Goal: Obtain resource: Download file/media

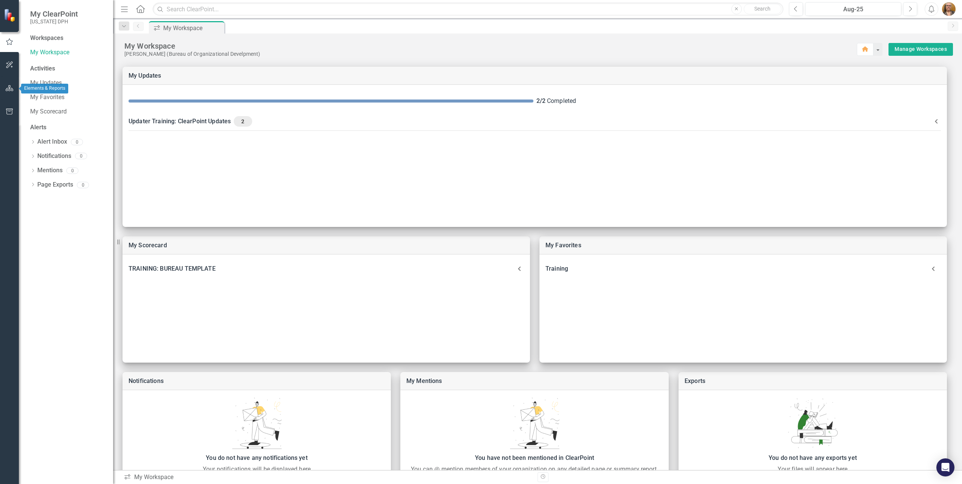
click at [8, 89] on icon "button" at bounding box center [10, 88] width 8 height 6
click at [33, 108] on icon at bounding box center [33, 107] width 2 height 3
click at [49, 80] on link "Scorecards" at bounding box center [52, 79] width 31 height 9
click at [7, 87] on icon "button" at bounding box center [9, 88] width 8 height 7
click at [33, 81] on icon "Dropdown" at bounding box center [32, 80] width 5 height 4
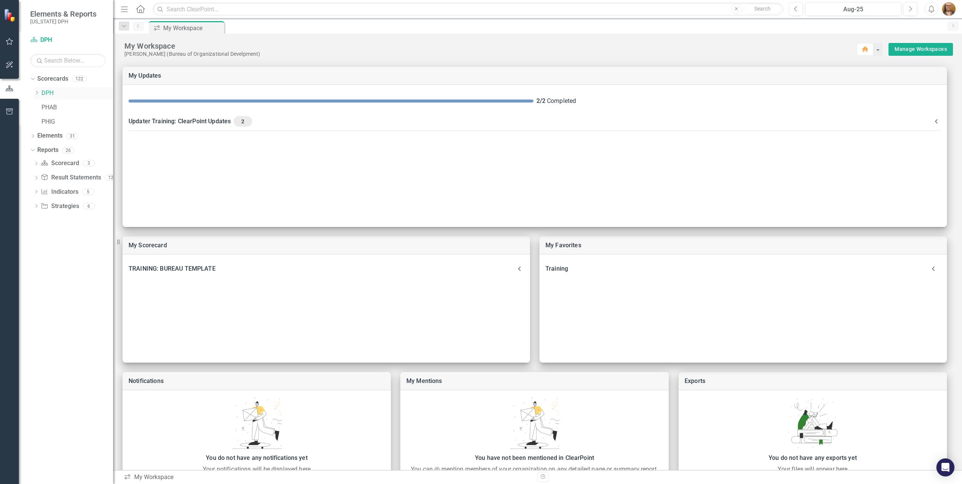
click at [44, 94] on link "DPH" at bounding box center [77, 93] width 72 height 9
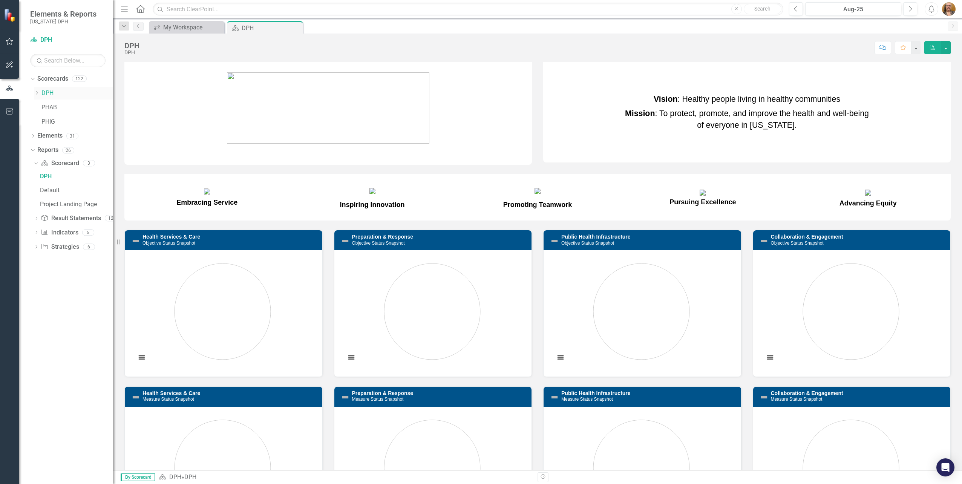
click at [38, 92] on icon "Dropdown" at bounding box center [37, 92] width 6 height 5
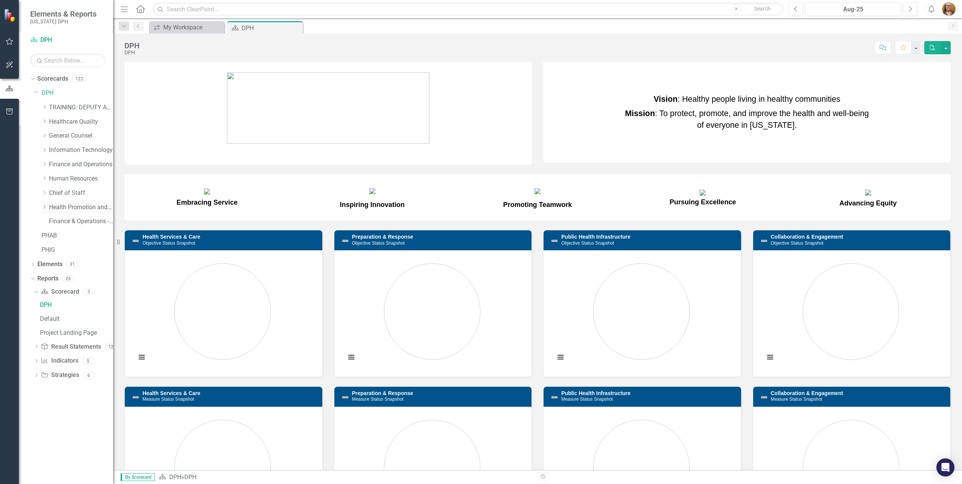
click at [44, 205] on icon "Dropdown" at bounding box center [44, 207] width 6 height 5
click at [43, 191] on icon "Dropdown" at bounding box center [44, 192] width 6 height 5
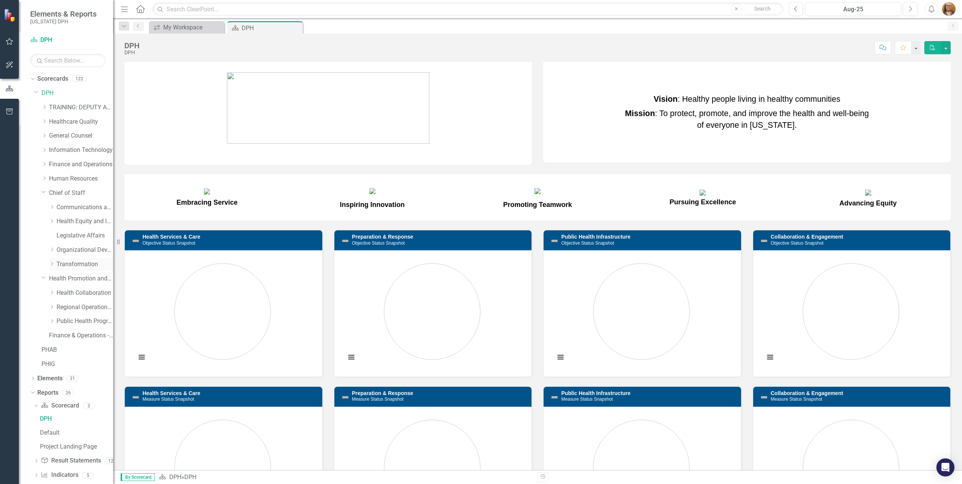
click at [52, 260] on div "Dropdown Transformation" at bounding box center [81, 264] width 64 height 12
click at [51, 266] on icon at bounding box center [52, 264] width 2 height 4
click at [74, 320] on link "Strategy and Operational Excellence" at bounding box center [88, 321] width 49 height 9
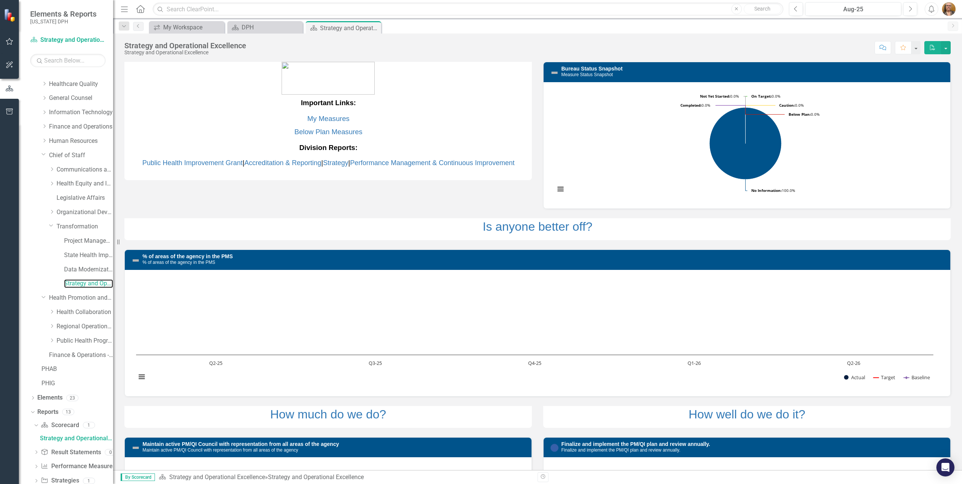
scroll to position [54, 0]
click at [34, 382] on icon "Dropdown" at bounding box center [32, 382] width 5 height 4
click at [34, 439] on div "Dropdown" at bounding box center [31, 438] width 6 height 5
click at [36, 434] on icon "Dropdown" at bounding box center [36, 434] width 5 height 4
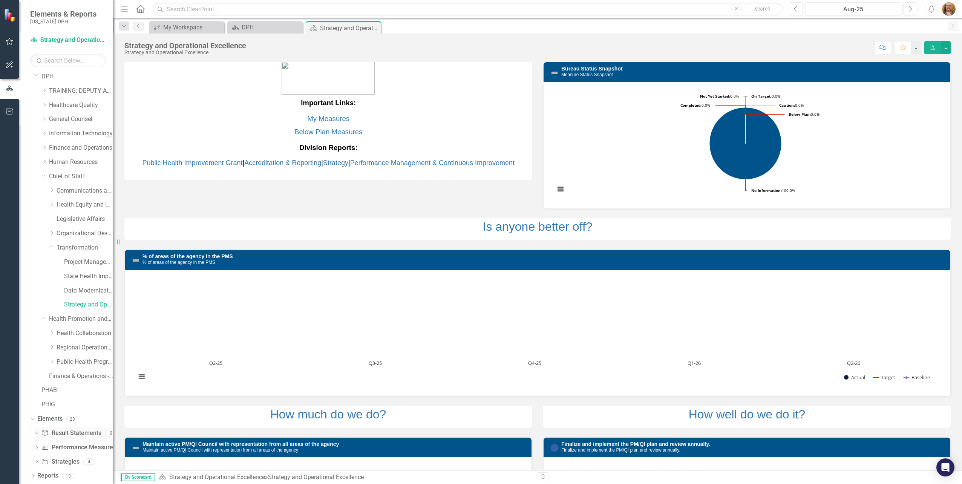
click at [35, 433] on icon "Dropdown" at bounding box center [36, 432] width 4 height 5
click at [37, 448] on icon at bounding box center [37, 446] width 2 height 3
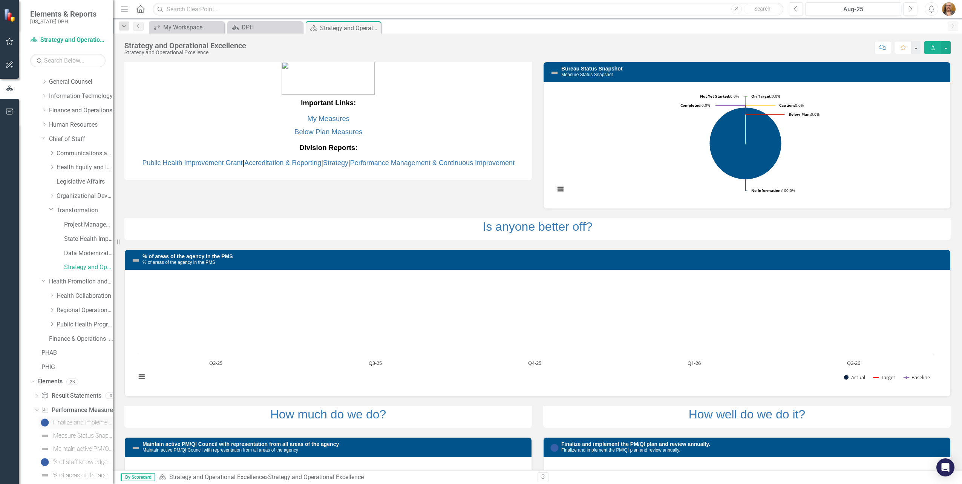
click at [56, 423] on div "Finalize and implement the PM/QI plan and review annually." at bounding box center [83, 422] width 60 height 7
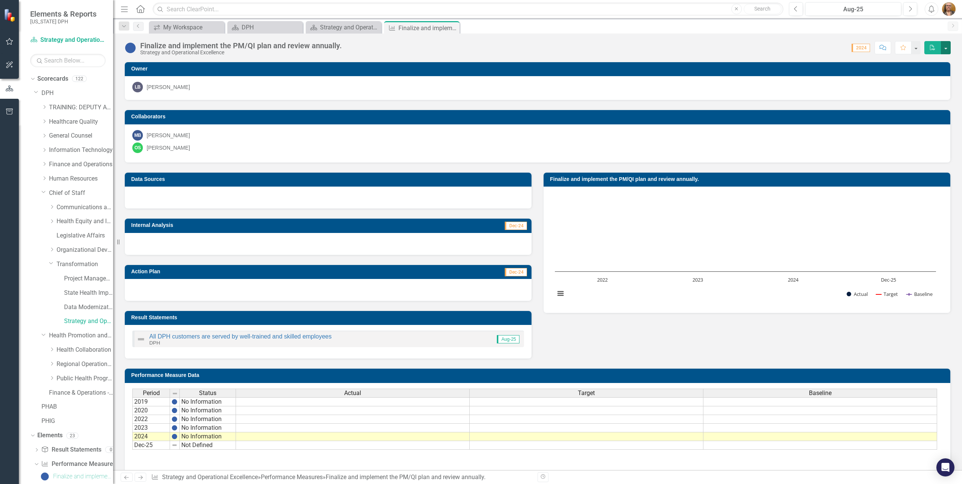
click at [947, 47] on button "button" at bounding box center [946, 47] width 10 height 13
click at [906, 91] on link "Email Email Page" at bounding box center [920, 90] width 60 height 14
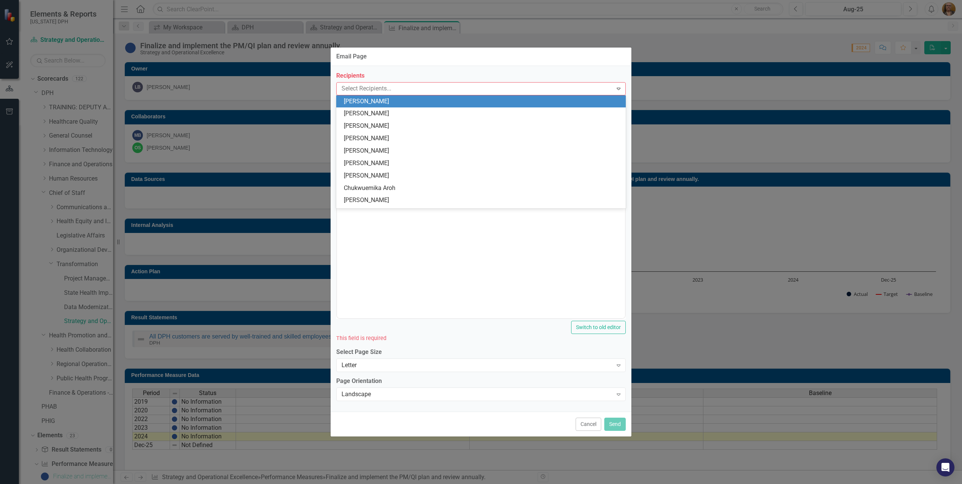
click at [620, 88] on icon "Expand" at bounding box center [619, 89] width 8 height 6
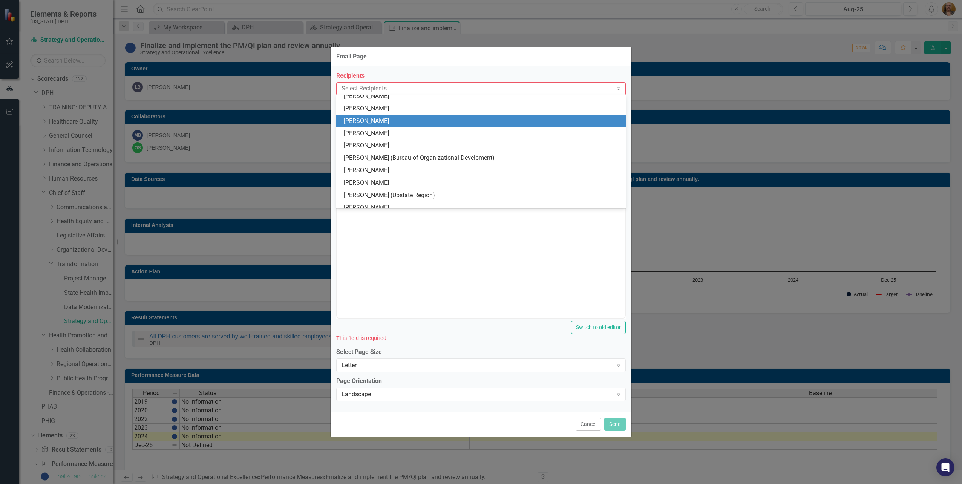
scroll to position [2073, 0]
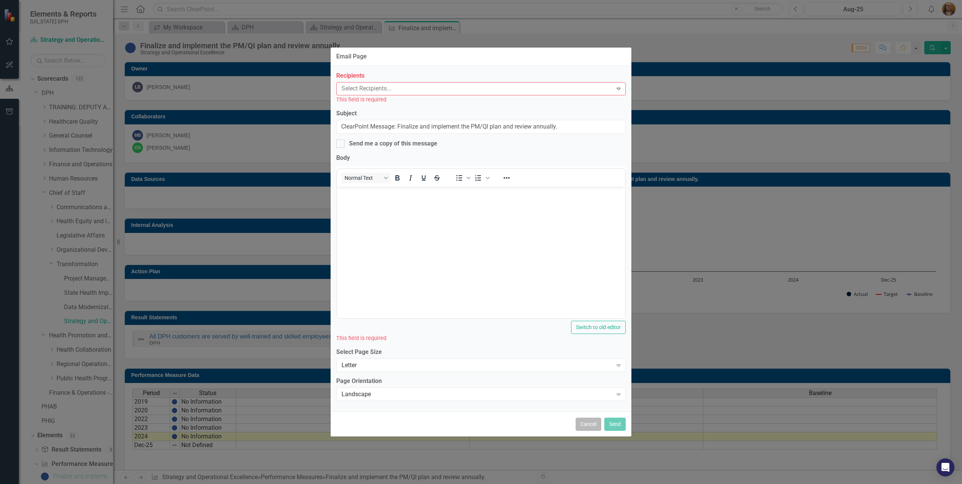
click at [590, 426] on button "Cancel" at bounding box center [588, 424] width 26 height 13
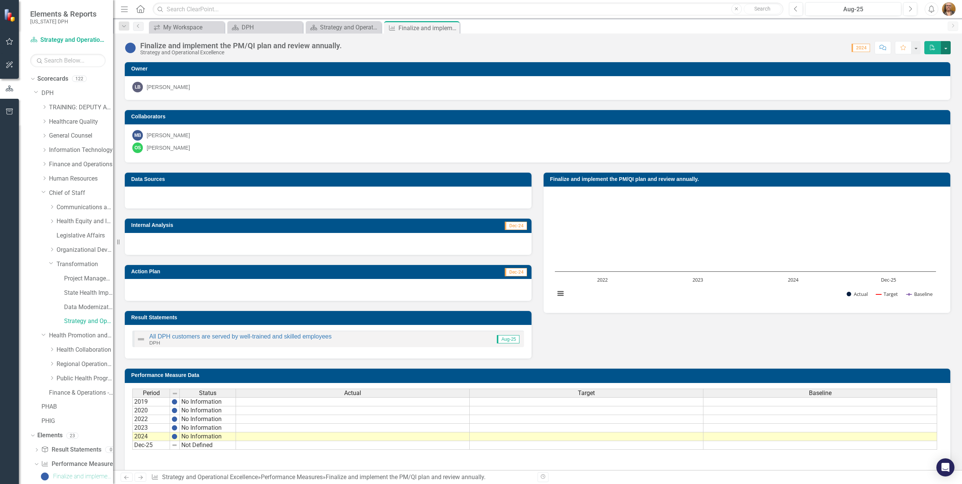
click at [946, 47] on button "button" at bounding box center [946, 47] width 10 height 13
click at [921, 62] on link "PDF Export to PDF" at bounding box center [920, 62] width 60 height 14
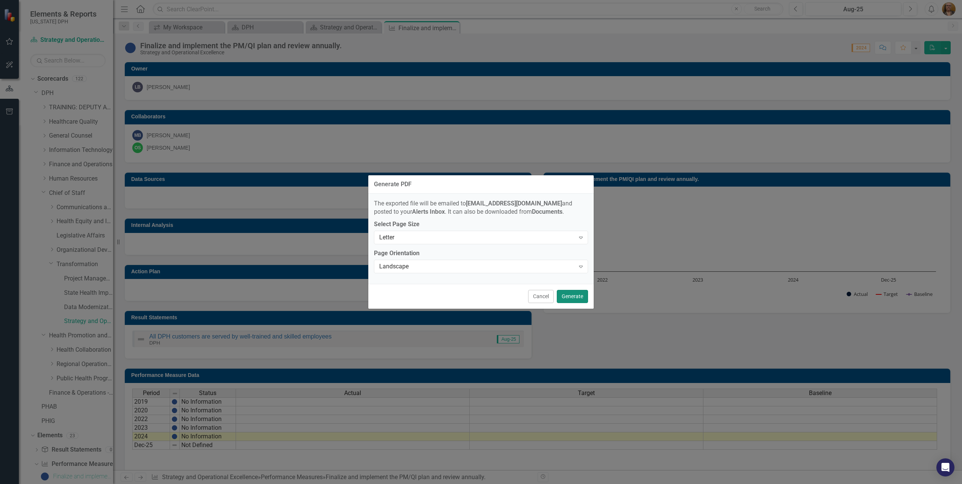
click at [563, 299] on button "Generate" at bounding box center [572, 296] width 31 height 13
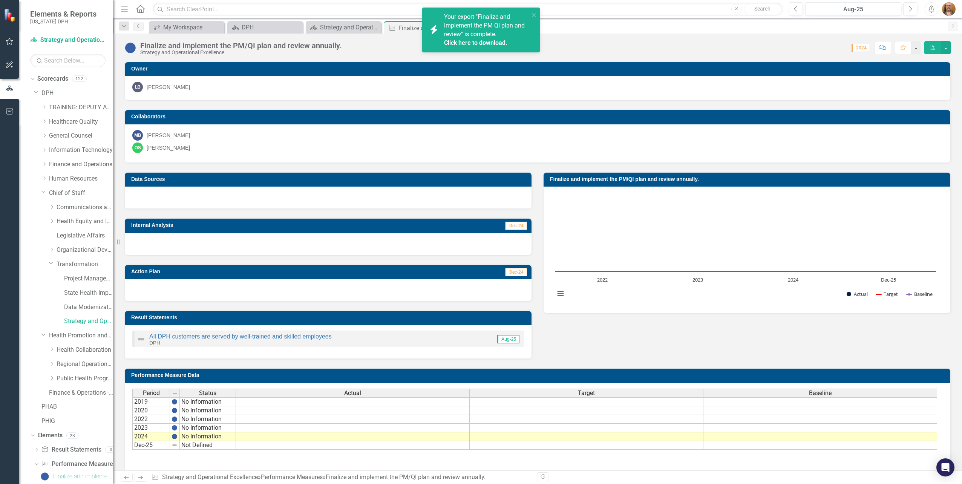
click at [469, 42] on link "Click here to download." at bounding box center [475, 42] width 63 height 7
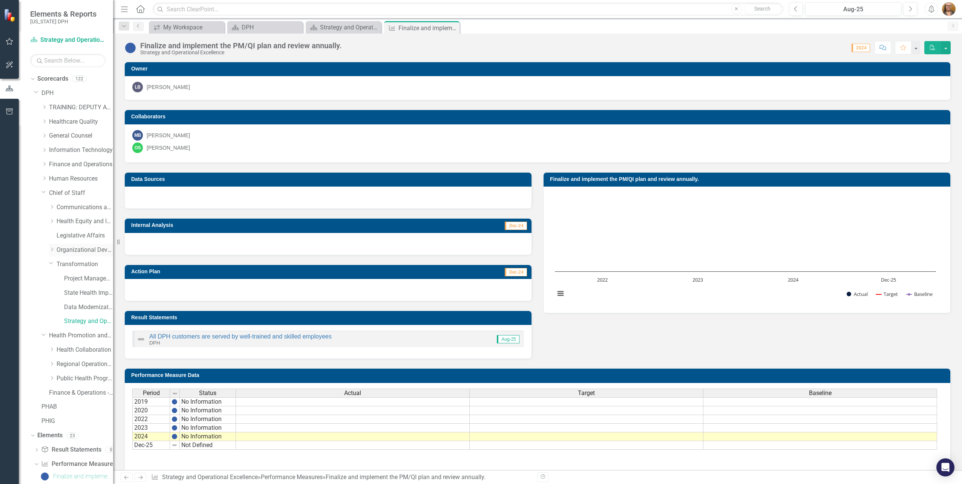
click at [63, 250] on link "Organizational Development" at bounding box center [85, 250] width 57 height 9
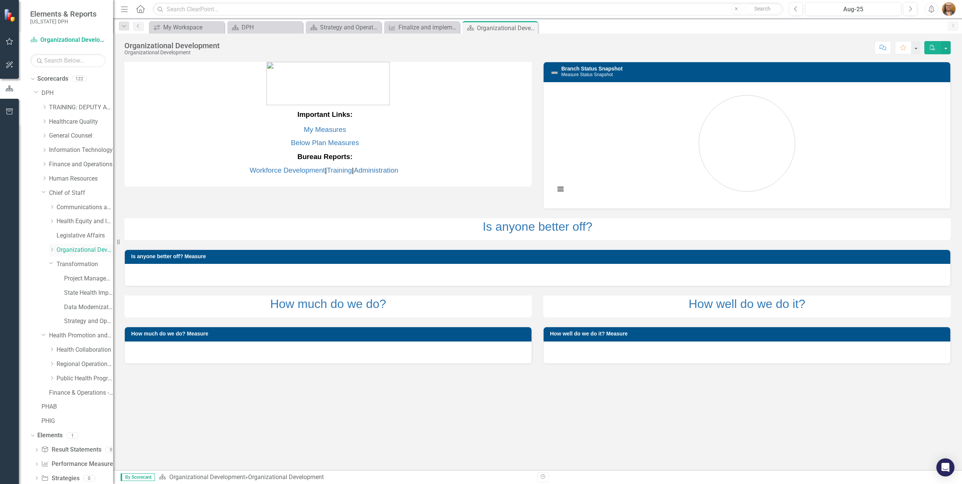
click at [50, 249] on icon "Dropdown" at bounding box center [52, 249] width 6 height 5
click at [72, 278] on link "Training" at bounding box center [88, 278] width 49 height 9
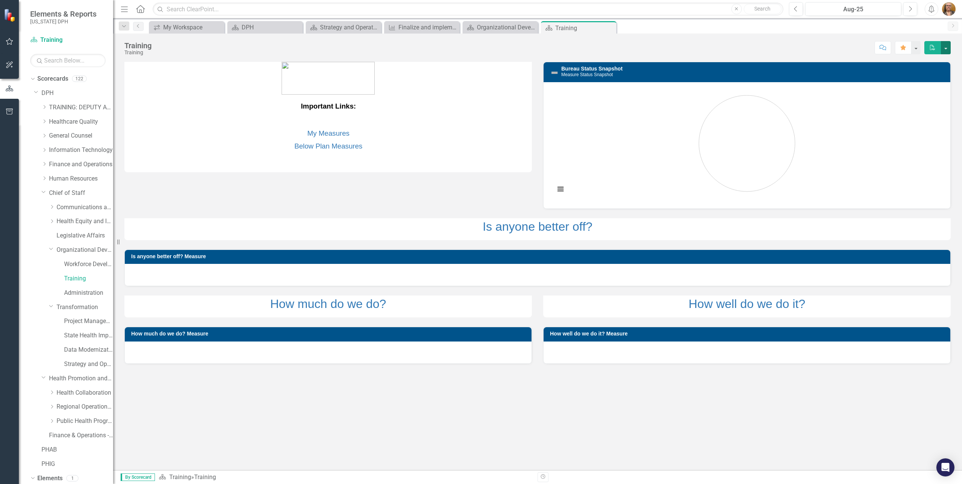
click at [946, 48] on button "button" at bounding box center [946, 47] width 10 height 13
click at [821, 46] on div "Score: N/A Aug-25 Completed Comment Favorite PDF" at bounding box center [552, 47] width 795 height 13
click at [10, 64] on icon "button" at bounding box center [10, 65] width 8 height 6
